Goal: Communication & Community: Answer question/provide support

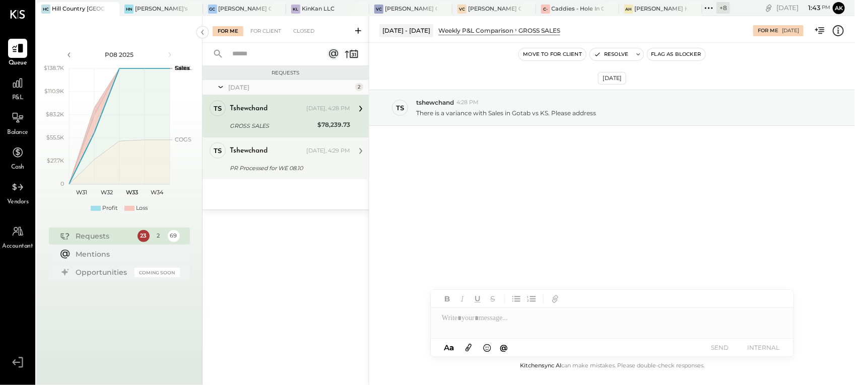
click at [305, 162] on div "PR Processed for WE 08.10" at bounding box center [288, 168] width 117 height 12
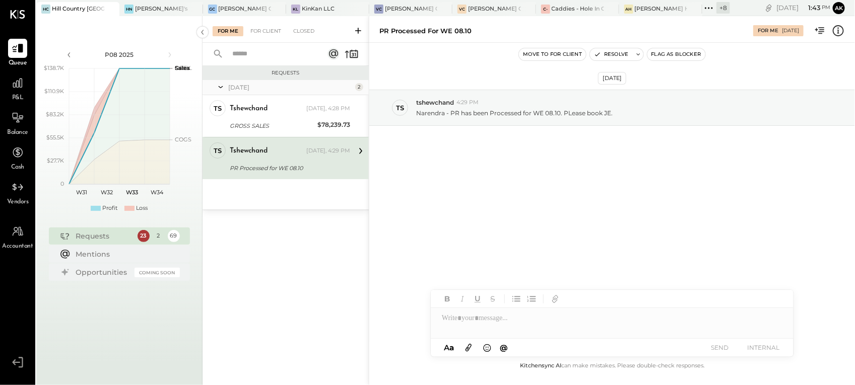
click at [312, 160] on div "tshewchand [DATE], 4:29 PM PR Processed for WE 08.10 Narendra - PR has been Pro…" at bounding box center [290, 159] width 120 height 32
click at [513, 315] on div at bounding box center [612, 318] width 363 height 20
click at [471, 320] on div "**********" at bounding box center [612, 318] width 363 height 20
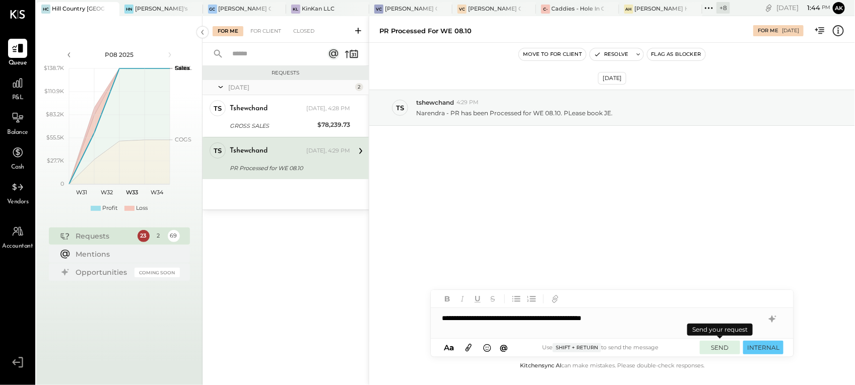
click at [718, 346] on button "SEND" at bounding box center [720, 348] width 40 height 14
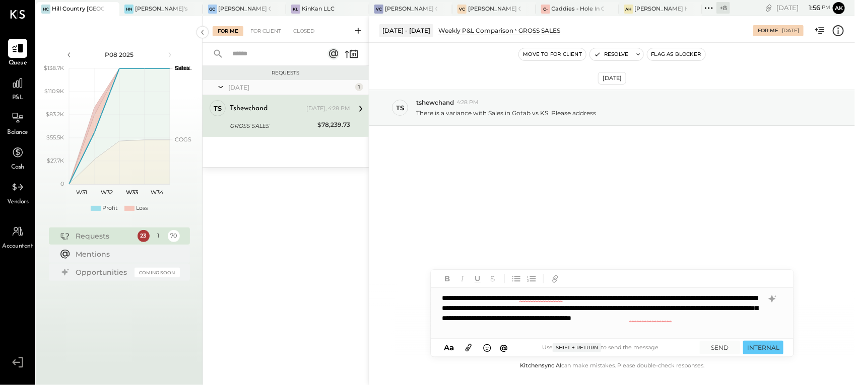
click at [468, 349] on icon at bounding box center [469, 349] width 6 height 8
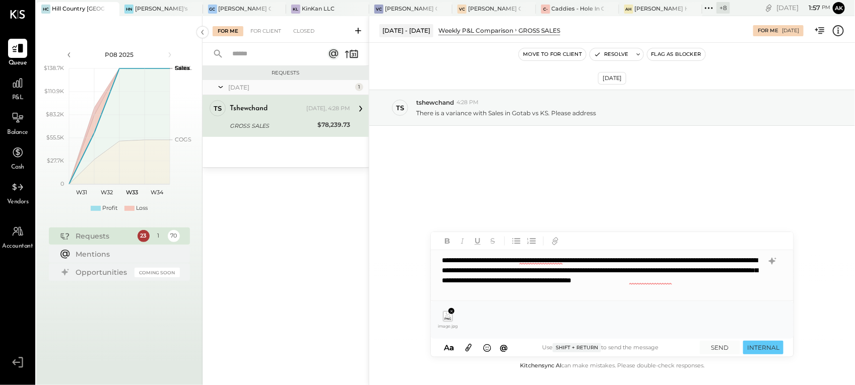
click at [470, 349] on icon at bounding box center [468, 348] width 11 height 12
click at [716, 348] on button "SEND" at bounding box center [720, 348] width 40 height 14
